Goal: Book appointment/travel/reservation

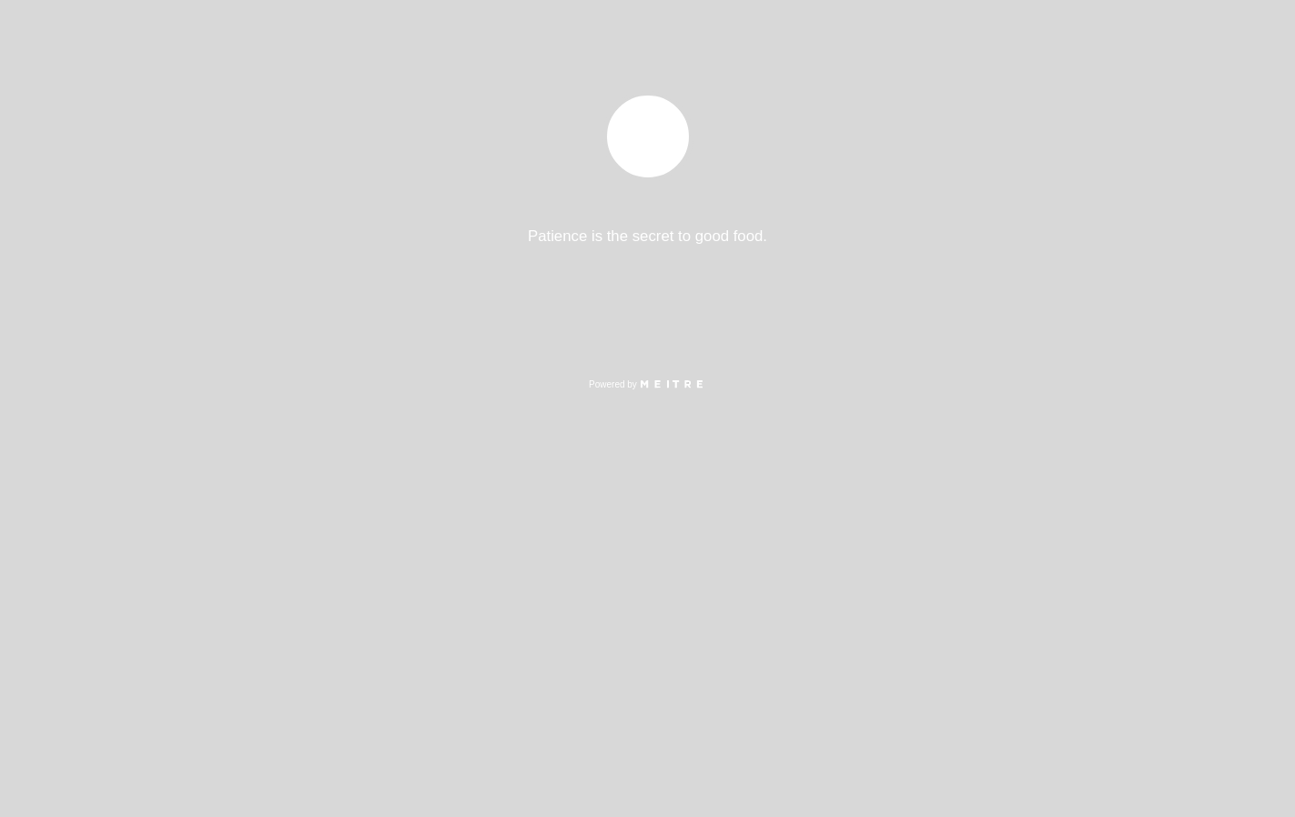
select select "es"
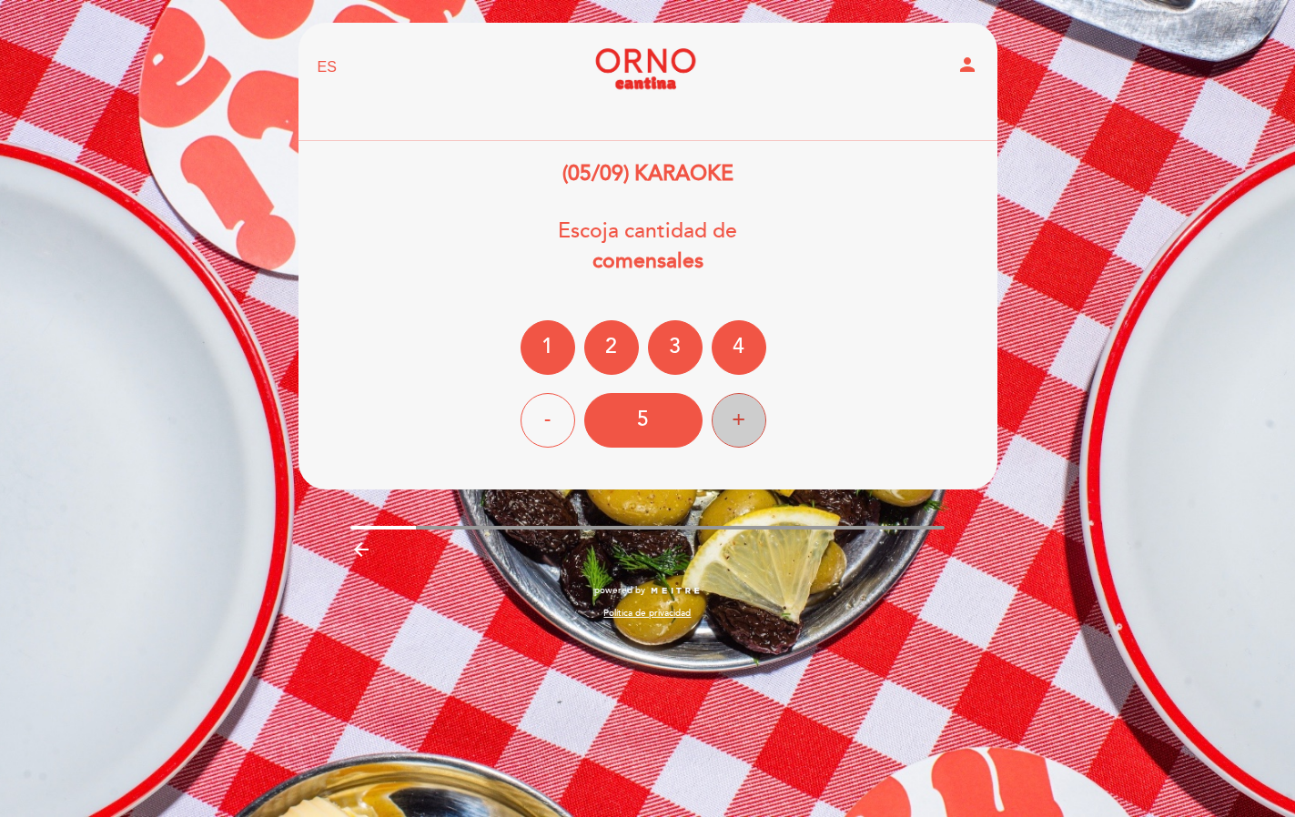
click at [735, 416] on div "+" at bounding box center [739, 420] width 55 height 55
click at [872, 285] on div "(05/09) KARAOKE Escoja cantidad de comensales 1 2 3 4 - 9 +" at bounding box center [648, 303] width 701 height 288
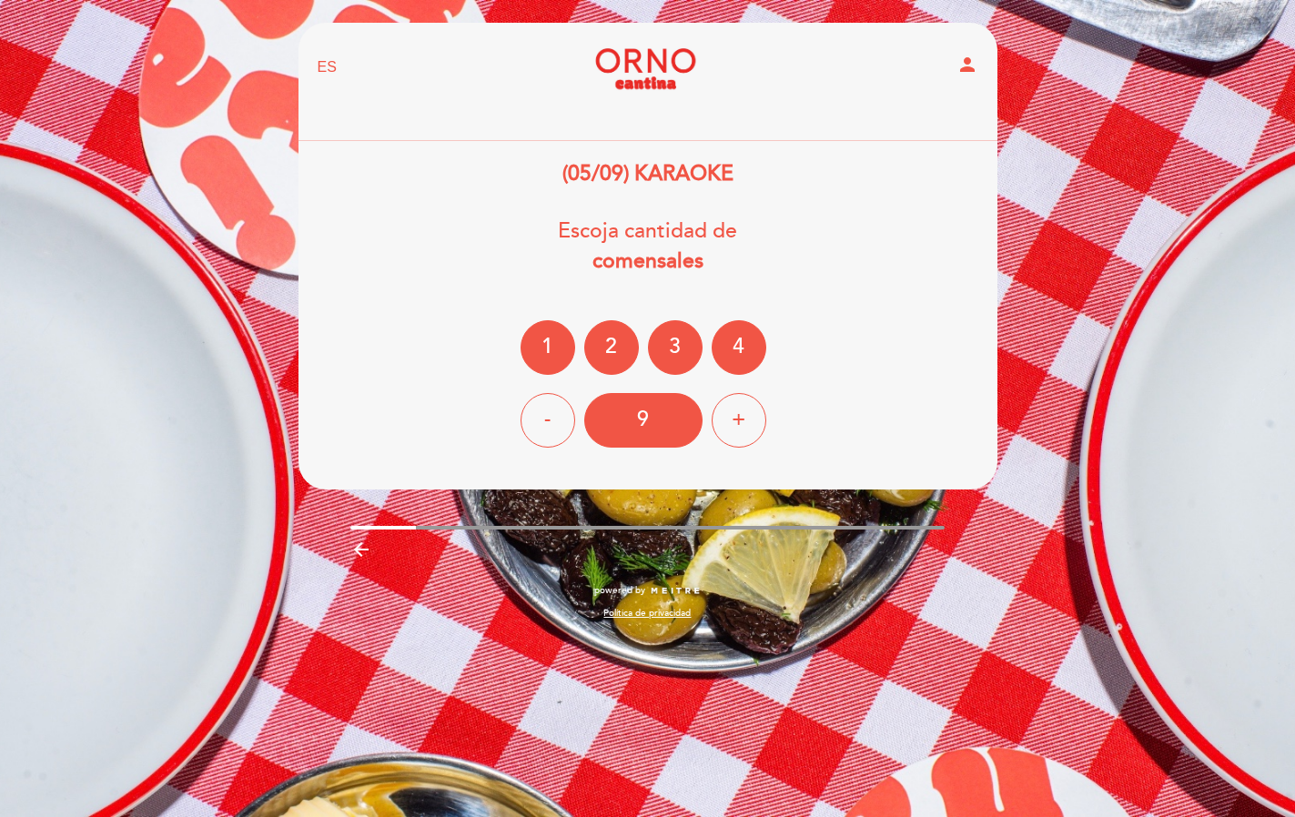
click at [897, 522] on div "EN ES PT Orno Cantina person [GEOGRAPHIC_DATA] [GEOGRAPHIC_DATA], Cambiar usuar…" at bounding box center [648, 330] width 726 height 615
click at [819, 136] on div "EN ES PT Orno Cantina person" at bounding box center [648, 88] width 661 height 106
